Goal: Information Seeking & Learning: Find specific fact

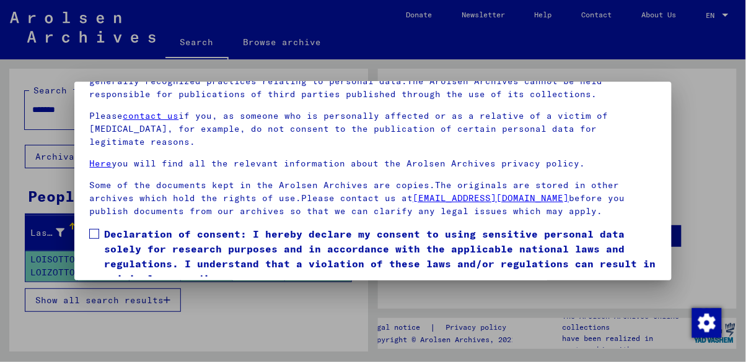
scroll to position [136, 0]
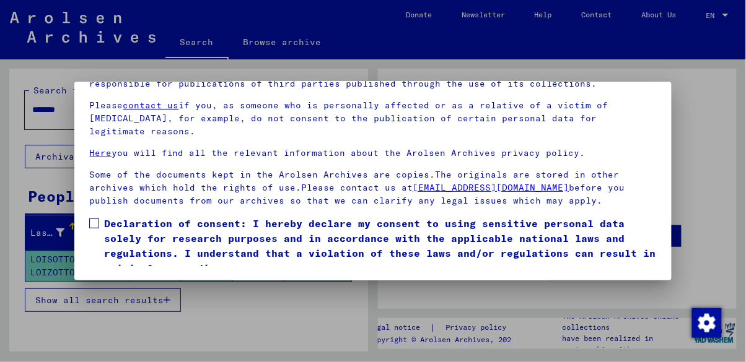
click at [139, 282] on button "I agree" at bounding box center [119, 294] width 60 height 24
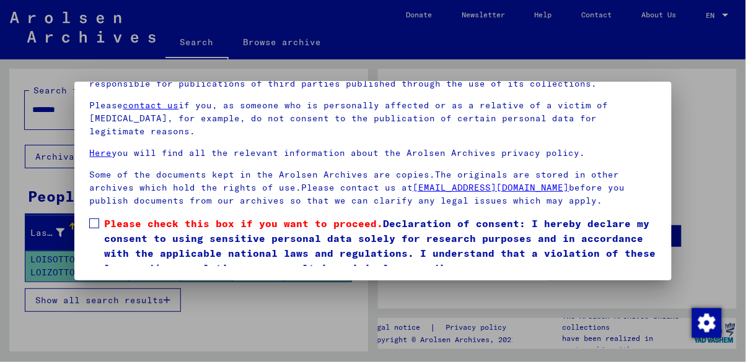
click at [96, 219] on span at bounding box center [94, 224] width 10 height 10
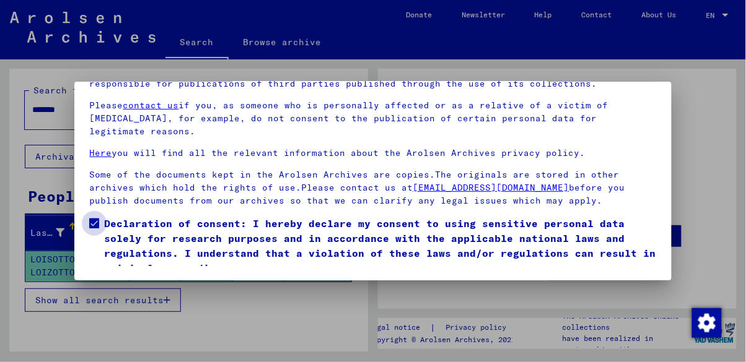
click at [114, 282] on button "I agree" at bounding box center [119, 294] width 60 height 24
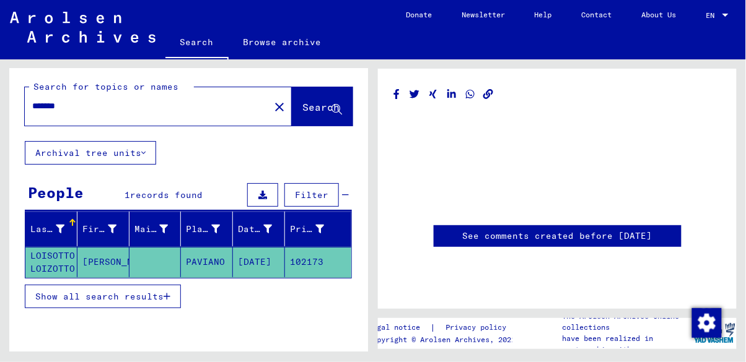
scroll to position [0, 0]
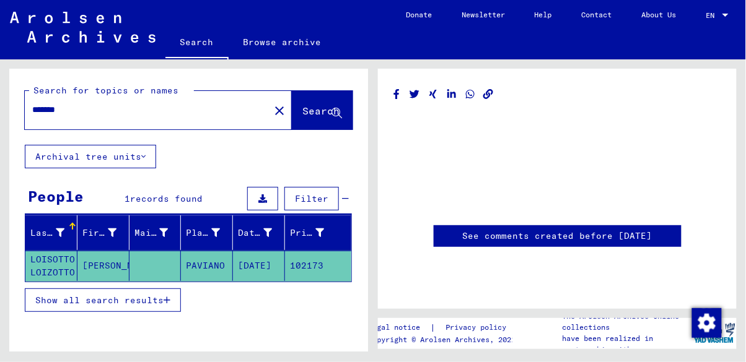
click at [332, 124] on button "Search" at bounding box center [322, 110] width 61 height 38
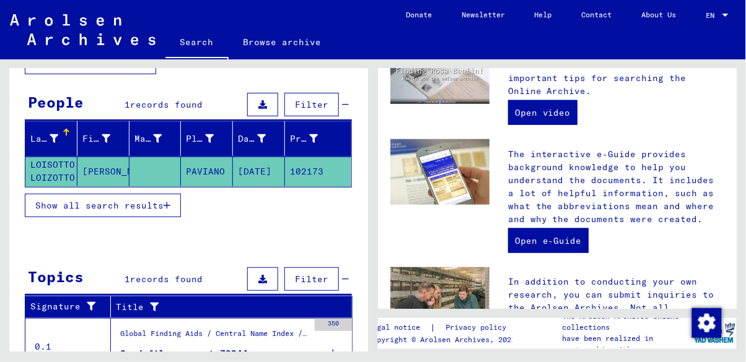
scroll to position [25, 0]
click at [110, 157] on mat-cell "[PERSON_NAME]" at bounding box center [103, 172] width 52 height 30
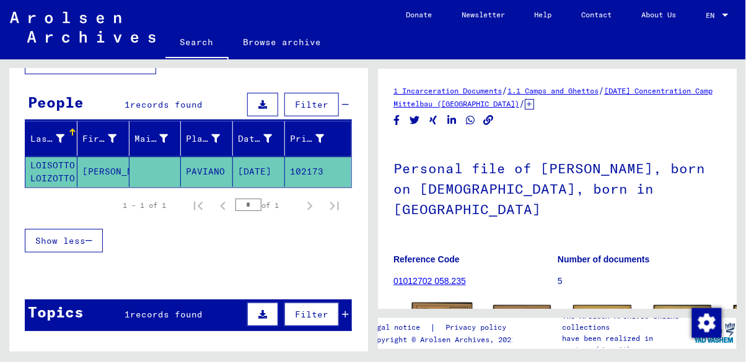
click at [431, 303] on div "DocID: 2655608 ([PERSON_NAME])" at bounding box center [442, 356] width 61 height 106
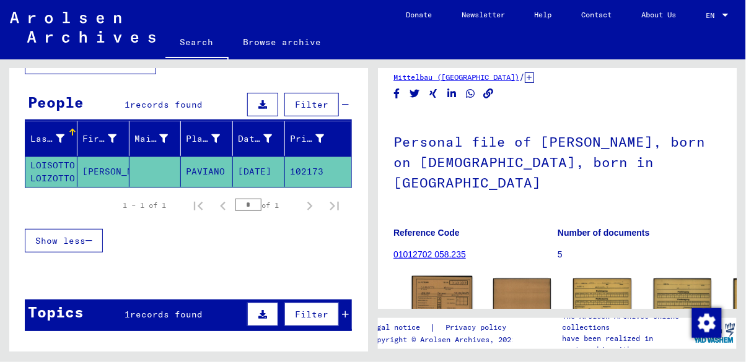
scroll to position [64, 0]
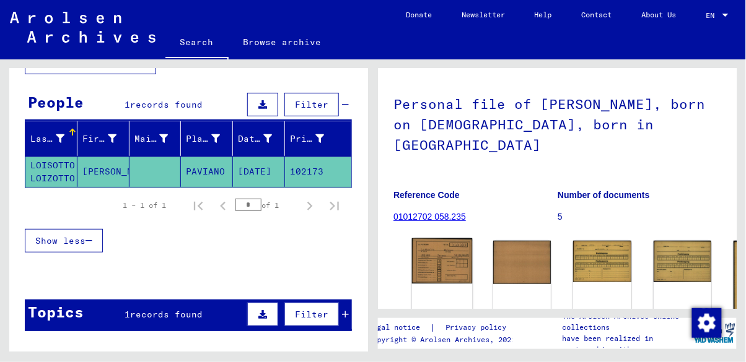
click at [433, 327] on link "DocID: 2655608 ([PERSON_NAME])" at bounding box center [442, 335] width 59 height 16
